Goal: Task Accomplishment & Management: Complete application form

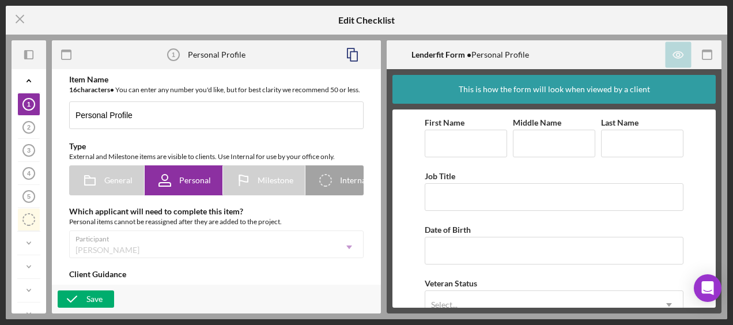
scroll to position [689, 0]
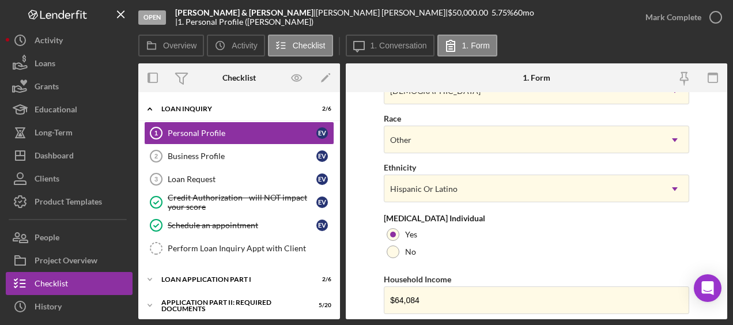
scroll to position [506, 0]
click at [246, 161] on link "Business Profile 2 Business Profile E V" at bounding box center [239, 156] width 190 height 23
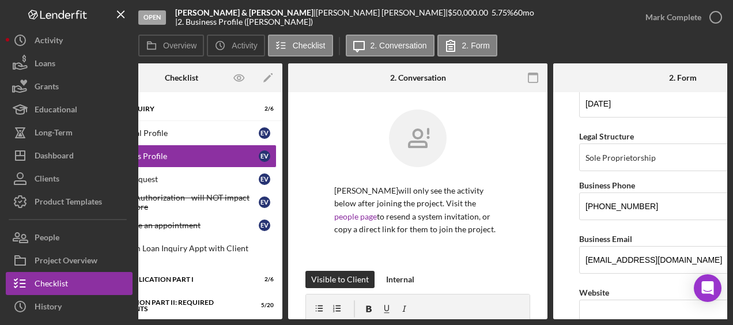
scroll to position [130, 0]
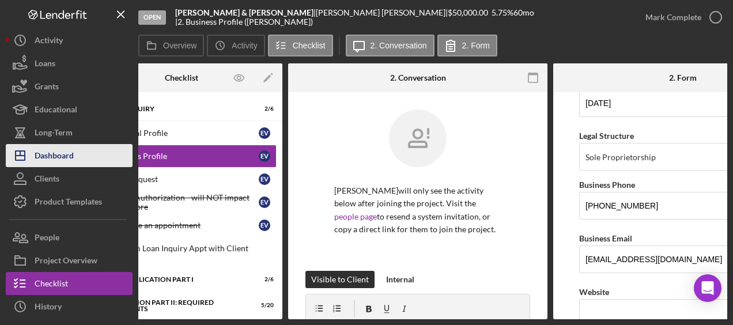
click at [59, 152] on div "Dashboard" at bounding box center [54, 157] width 39 height 26
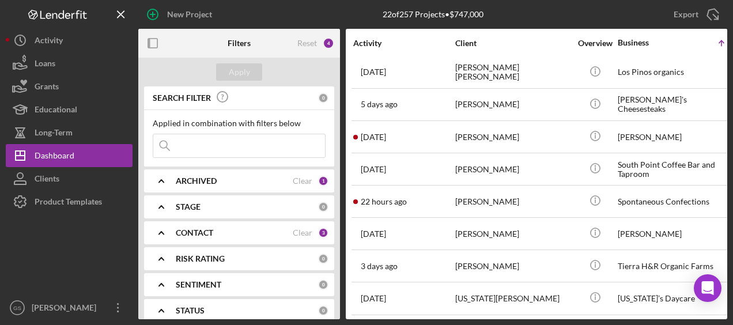
scroll to position [456, 0]
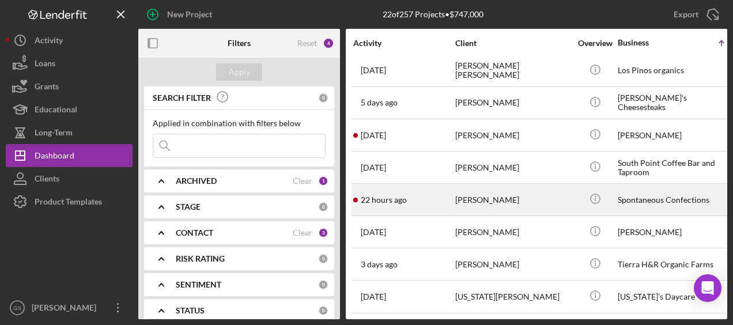
click at [502, 185] on div "[PERSON_NAME]" at bounding box center [512, 199] width 115 height 31
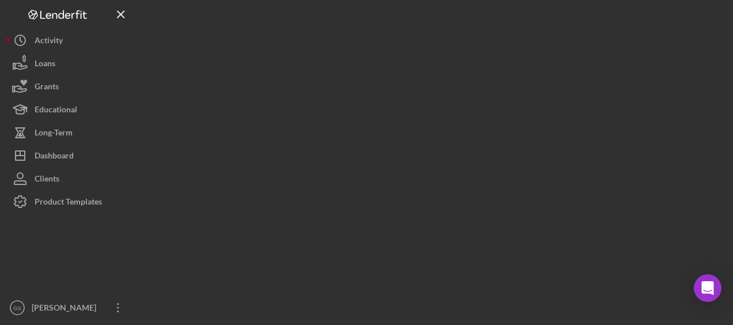
click at [502, 185] on div at bounding box center [432, 159] width 589 height 319
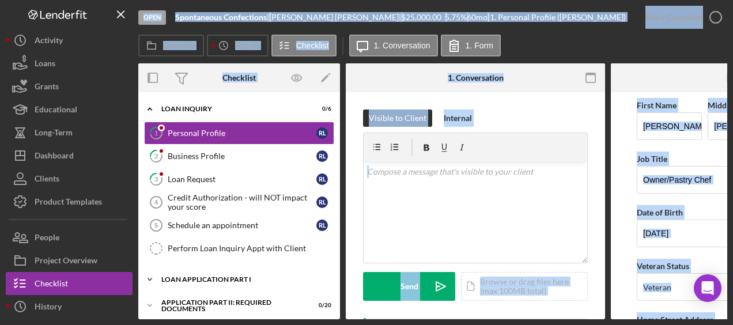
click at [303, 278] on div "Loan Application Part I" at bounding box center [243, 279] width 164 height 7
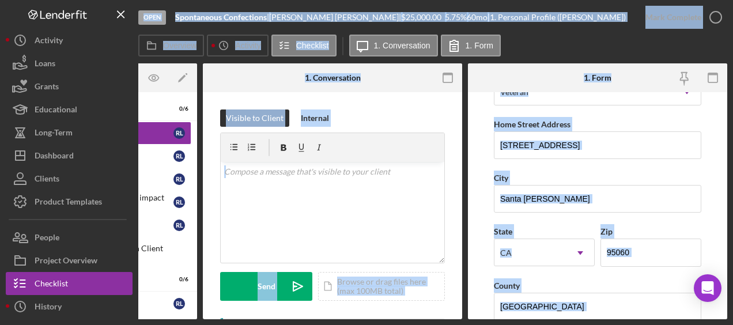
scroll to position [255, 0]
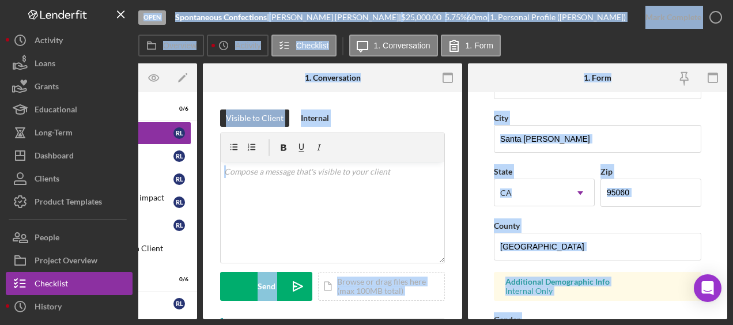
click at [703, 218] on form "First Name [PERSON_NAME] Middle Name [PERSON_NAME] Last Name [PERSON_NAME] Job …" at bounding box center [597, 205] width 259 height 227
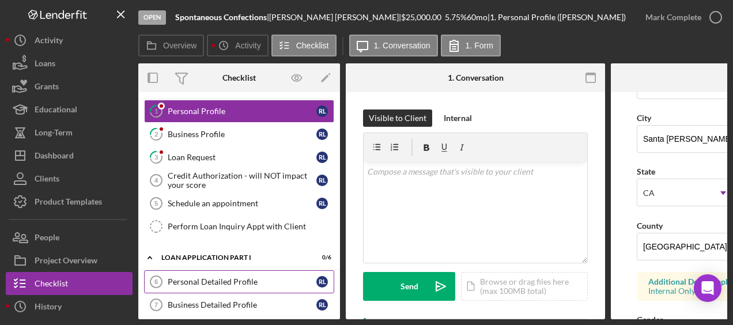
scroll to position [0, 0]
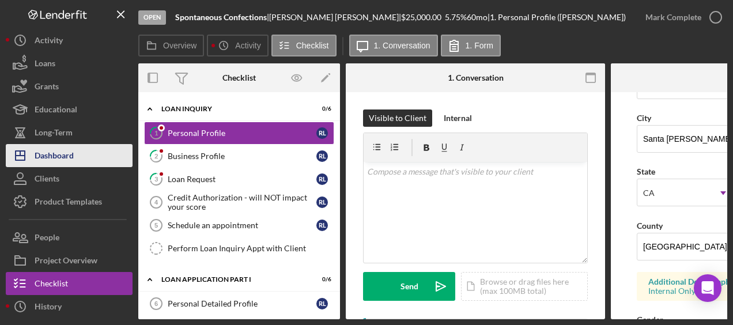
click at [65, 163] on div "Dashboard" at bounding box center [54, 157] width 39 height 26
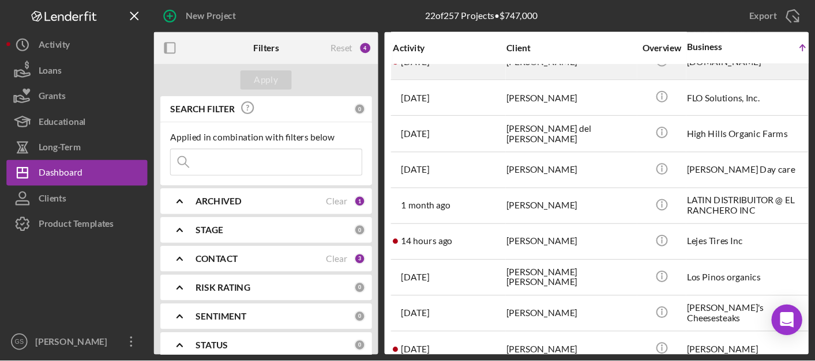
scroll to position [315, 0]
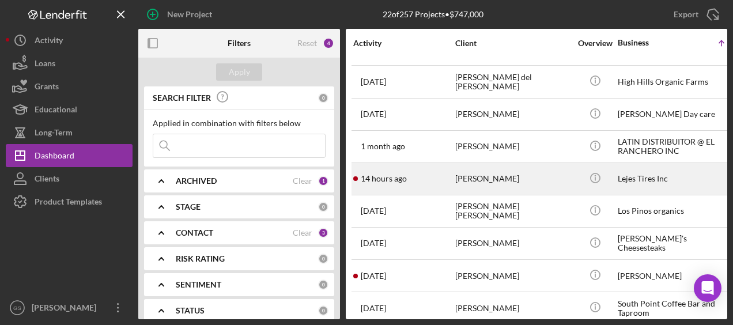
click at [530, 187] on div "[PERSON_NAME]" at bounding box center [512, 179] width 115 height 31
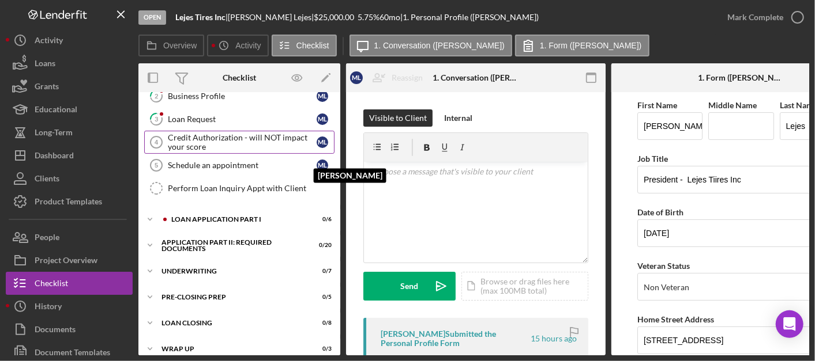
scroll to position [98, 0]
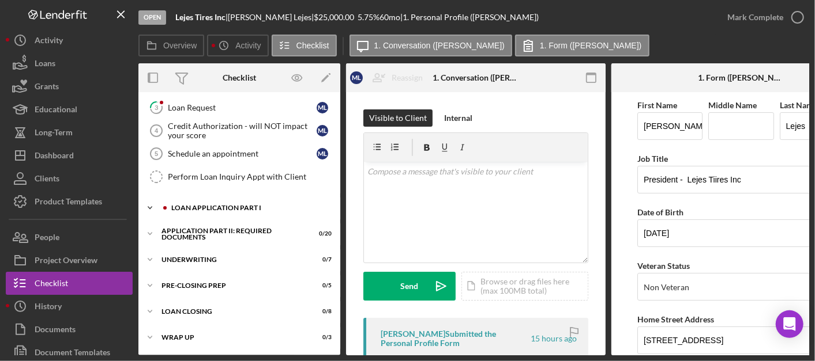
click at [261, 199] on div "Icon/Expander Loan Application Part I 0 / 6" at bounding box center [239, 208] width 202 height 23
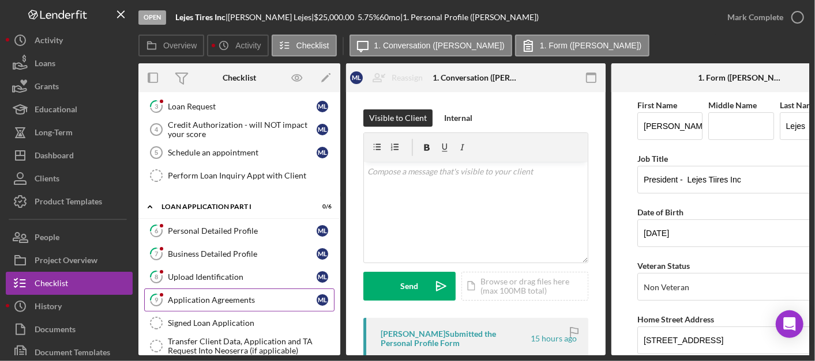
scroll to position [240, 0]
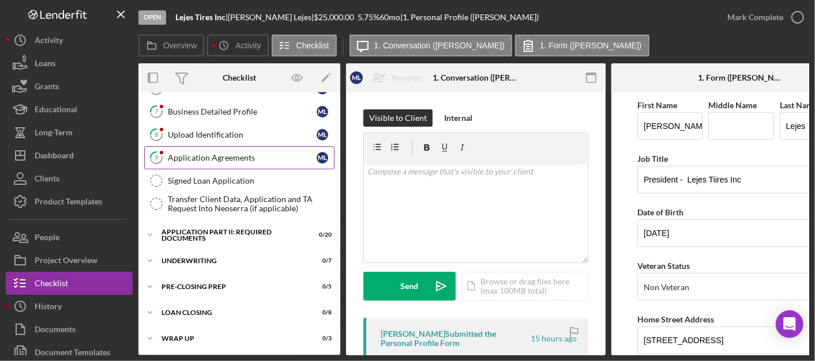
click at [245, 163] on link "9 Application Agreements M L" at bounding box center [239, 157] width 190 height 23
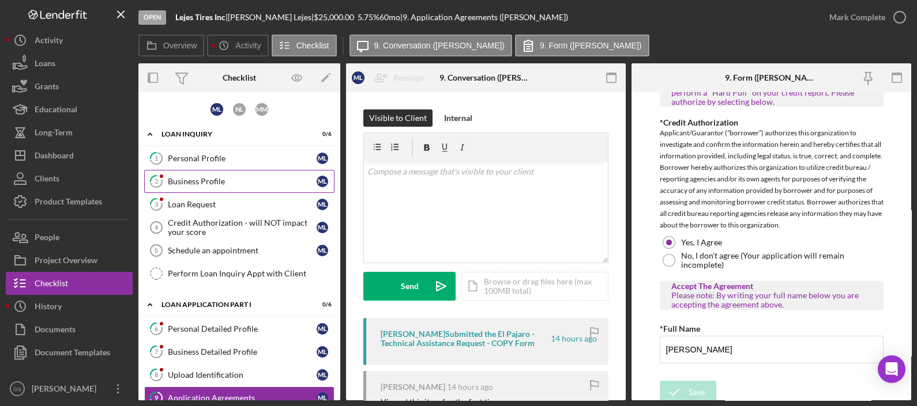
click at [248, 179] on div "Business Profile" at bounding box center [242, 181] width 149 height 9
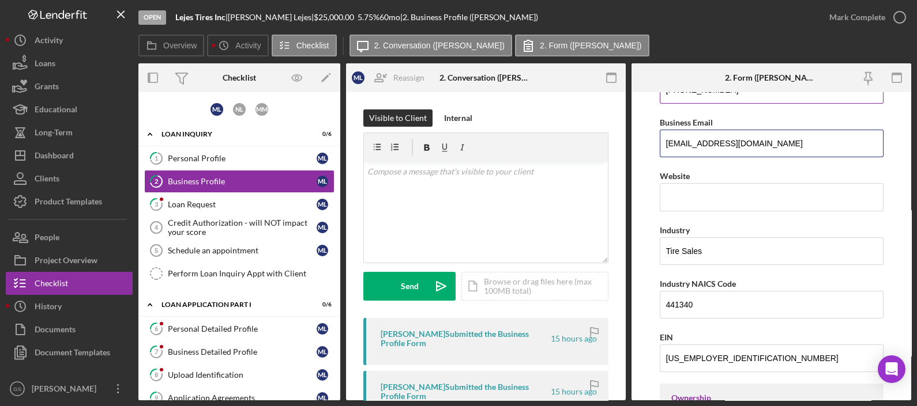
scroll to position [244, 0]
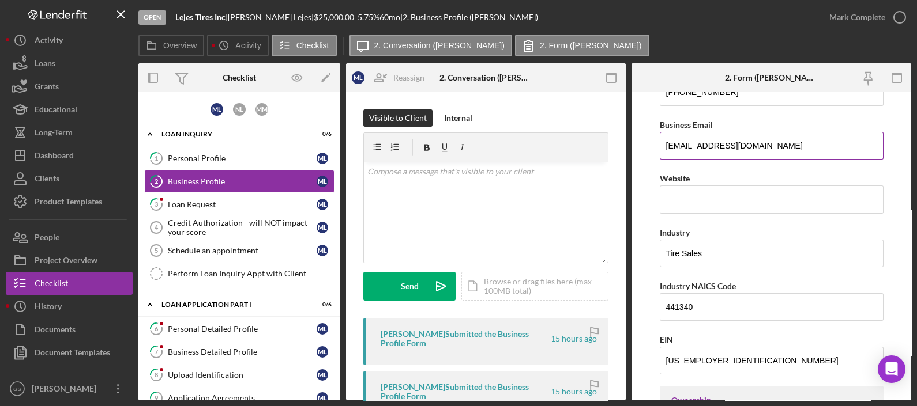
drag, startPoint x: 747, startPoint y: 110, endPoint x: 661, endPoint y: 118, distance: 86.3
click at [661, 118] on div "Business Email [EMAIL_ADDRESS][DOMAIN_NAME]" at bounding box center [771, 139] width 224 height 42
